Goal: Answer question/provide support: Answer question/provide support

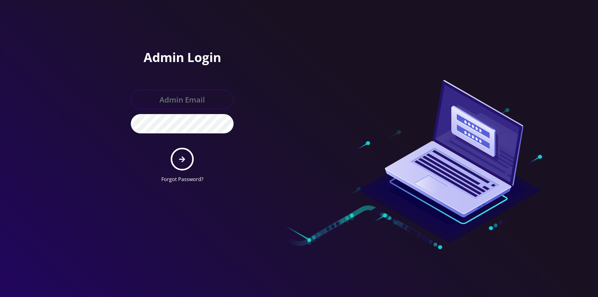
type input "[EMAIL_ADDRESS][DOMAIN_NAME]"
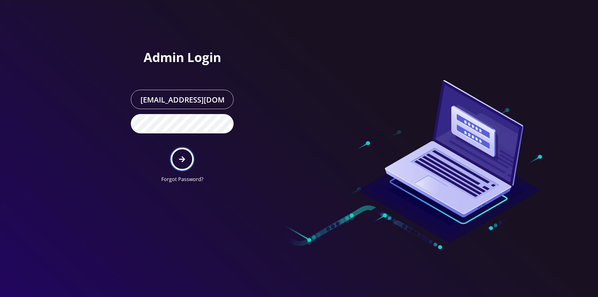
click at [182, 161] on icon "submit" at bounding box center [182, 159] width 6 height 6
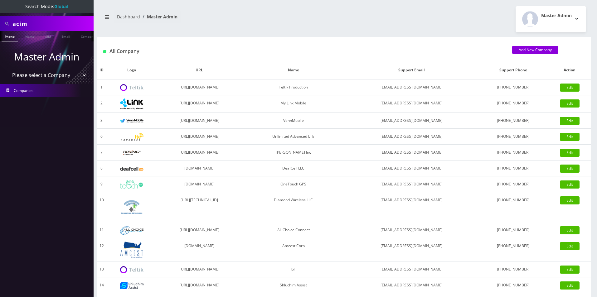
click at [32, 26] on input "acim" at bounding box center [51, 24] width 79 height 12
type input "[EMAIL_ADDRESS][DOMAIN_NAME]"
click at [36, 36] on link "Email" at bounding box center [37, 36] width 15 height 10
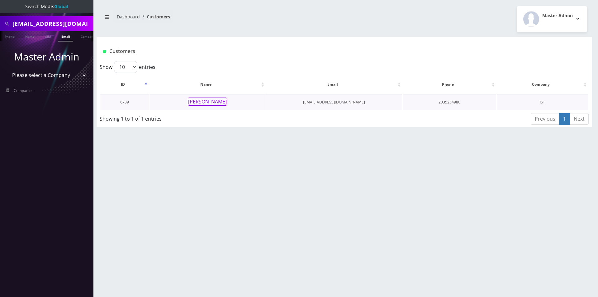
click at [214, 100] on button "Yitz Wagner" at bounding box center [207, 102] width 39 height 8
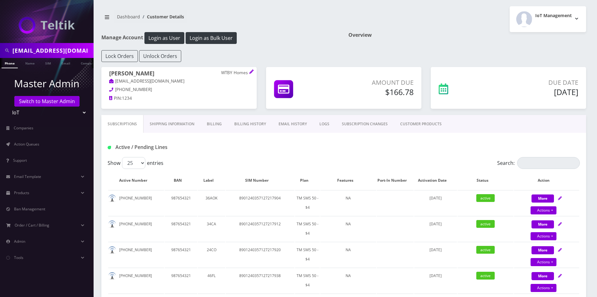
click at [171, 119] on link "Shipping Information" at bounding box center [171, 124] width 57 height 18
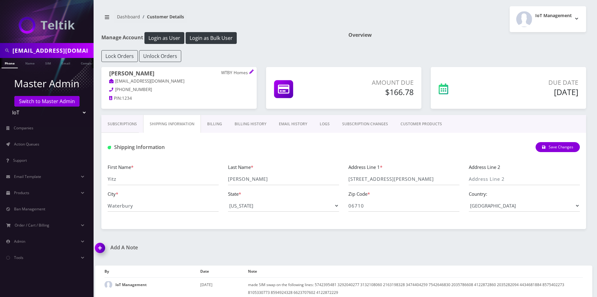
click at [220, 125] on link "Billing" at bounding box center [214, 124] width 27 height 18
